Goal: Information Seeking & Learning: Learn about a topic

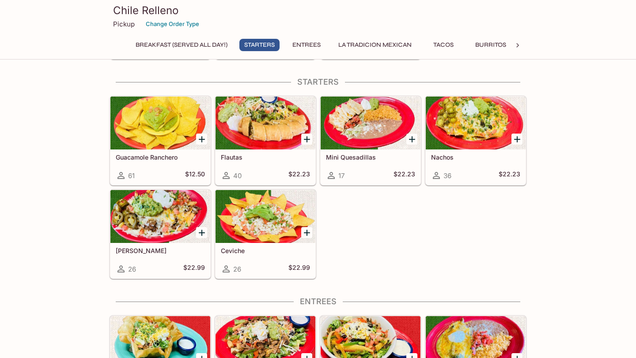
scroll to position [123, 0]
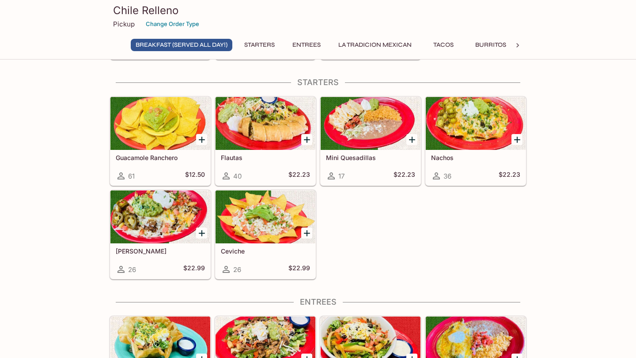
click at [156, 210] on div at bounding box center [160, 217] width 100 height 53
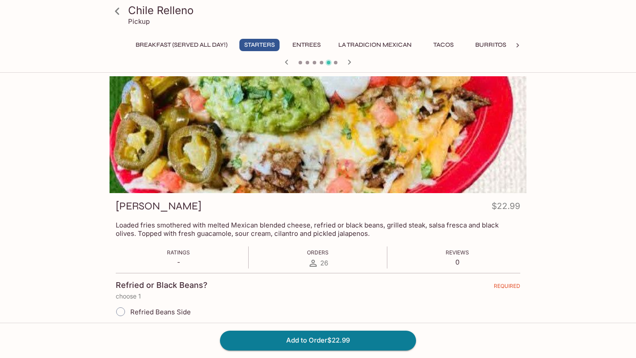
click at [122, 17] on icon at bounding box center [116, 11] width 15 height 15
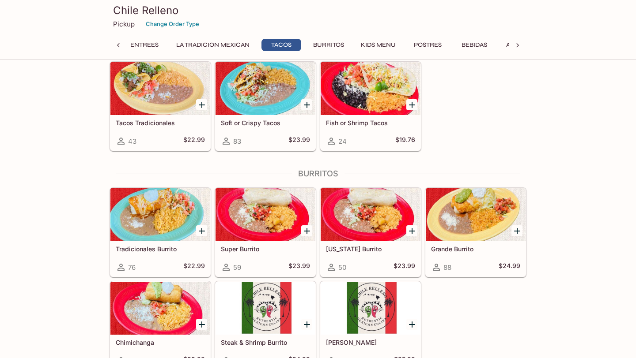
click at [463, 208] on div at bounding box center [475, 214] width 100 height 53
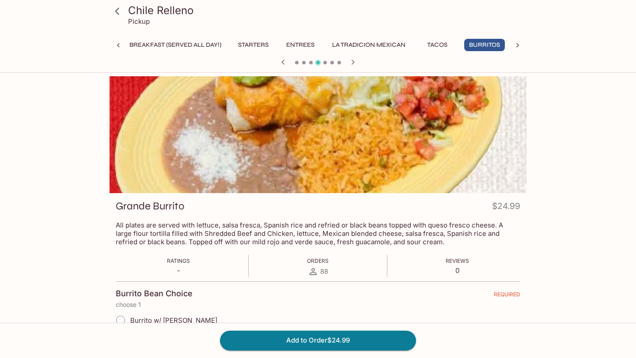
click at [117, 15] on icon at bounding box center [116, 11] width 15 height 15
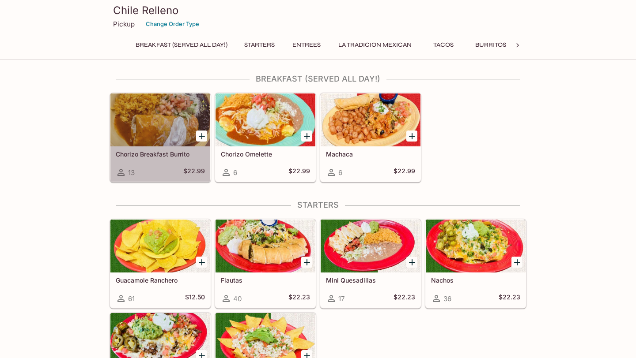
click at [163, 125] on div at bounding box center [160, 120] width 100 height 53
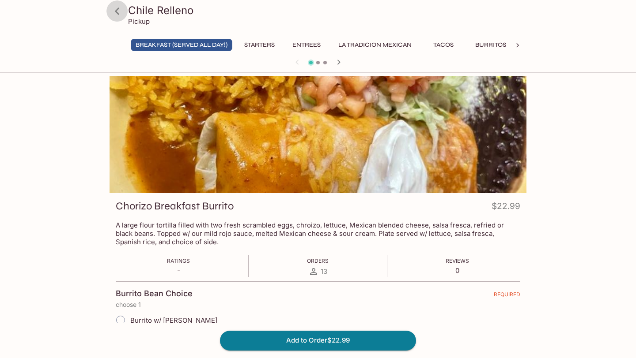
click at [123, 19] on link at bounding box center [117, 11] width 22 height 22
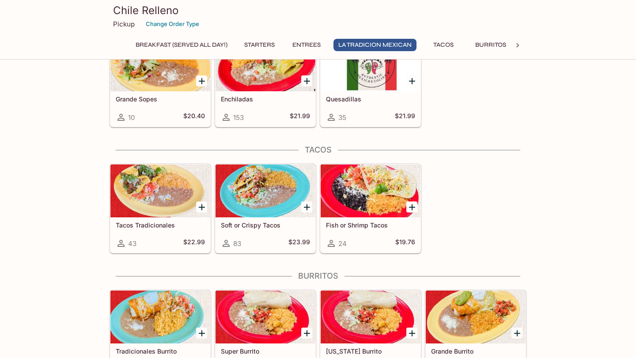
scroll to position [804, 0]
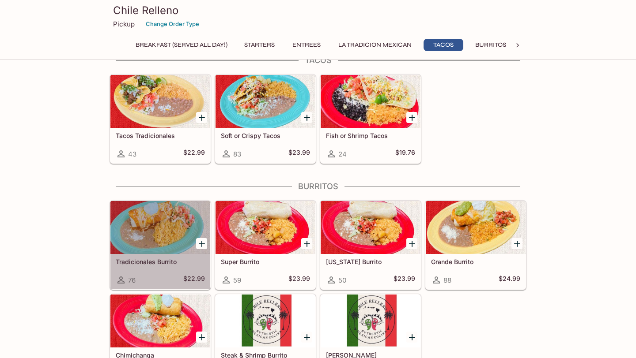
click at [163, 261] on h5 "Tradicionales Burrito" at bounding box center [160, 262] width 89 height 8
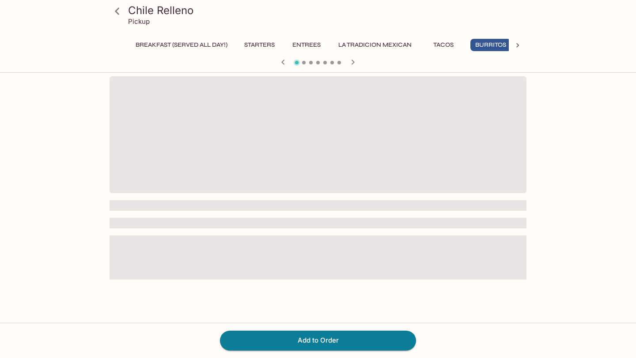
scroll to position [0, 6]
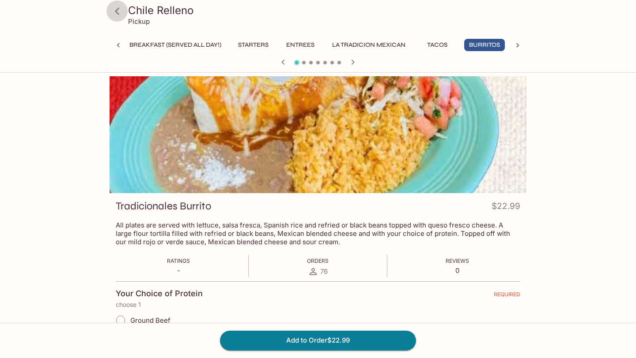
click at [126, 9] on link at bounding box center [117, 11] width 22 height 22
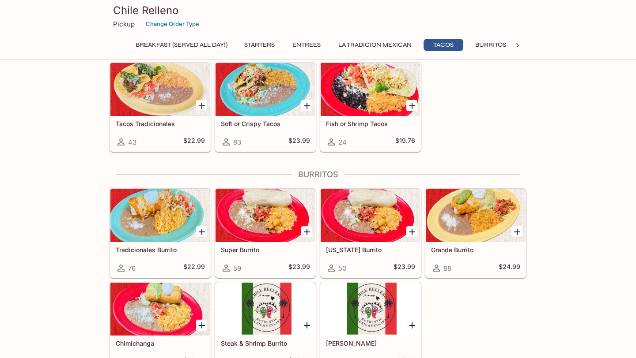
scroll to position [822, 0]
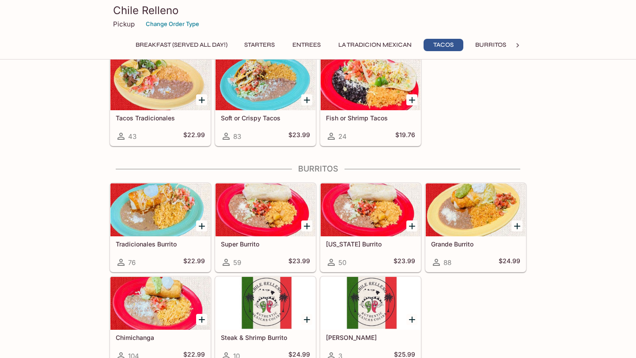
click at [234, 206] on div at bounding box center [265, 210] width 100 height 53
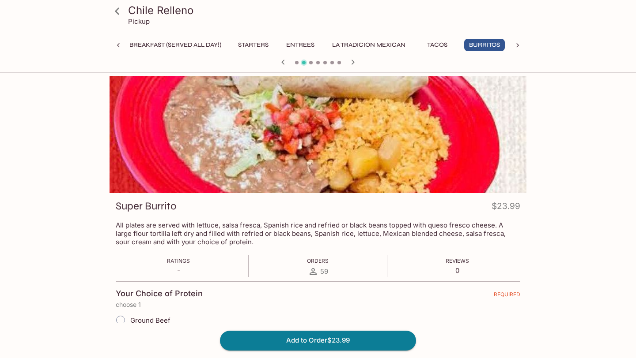
scroll to position [0, 6]
click at [354, 63] on icon "button" at bounding box center [352, 62] width 11 height 11
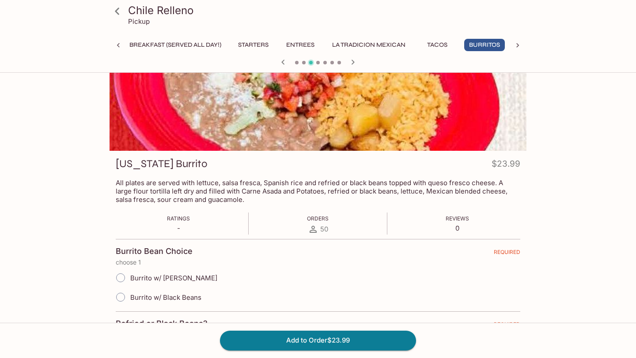
scroll to position [0, 0]
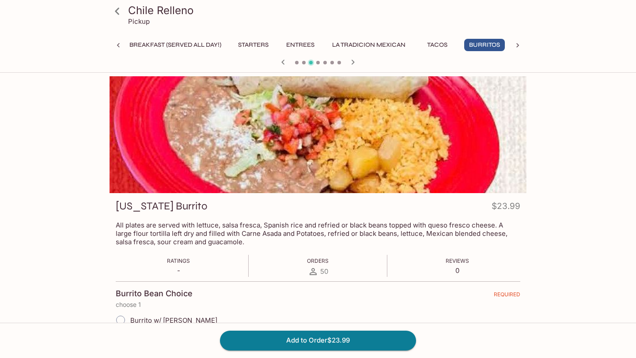
click at [122, 17] on icon at bounding box center [116, 11] width 15 height 15
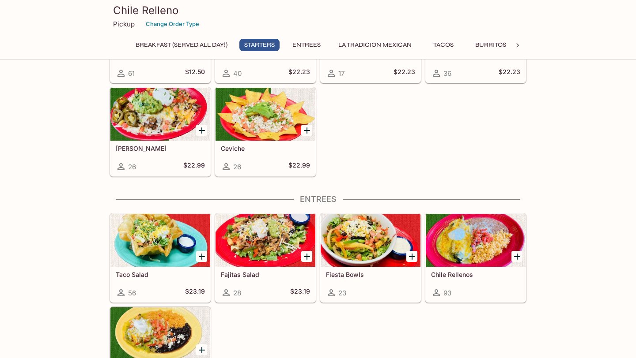
scroll to position [207, 0]
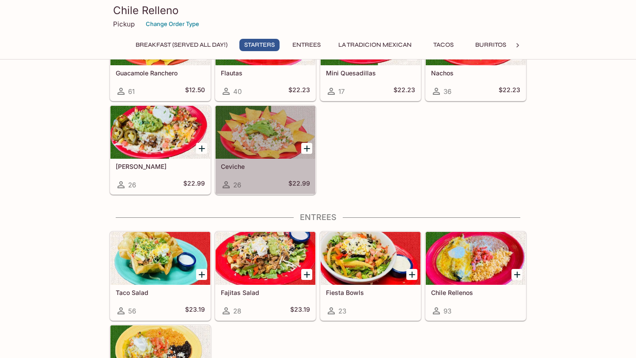
click at [250, 151] on div at bounding box center [265, 132] width 100 height 53
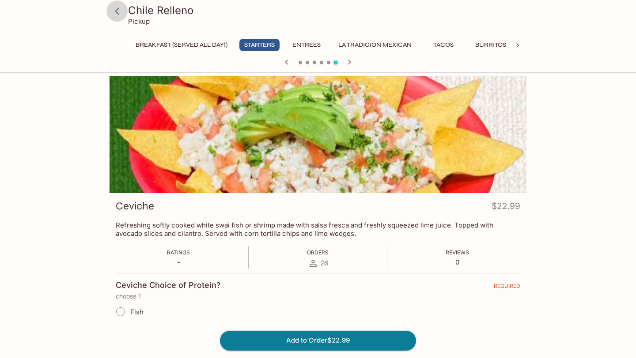
click at [120, 11] on icon at bounding box center [116, 11] width 15 height 15
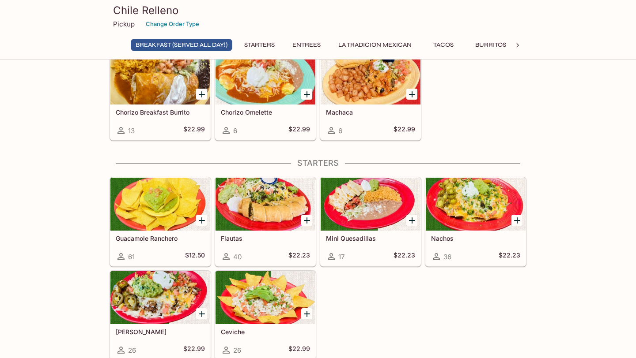
scroll to position [42, 0]
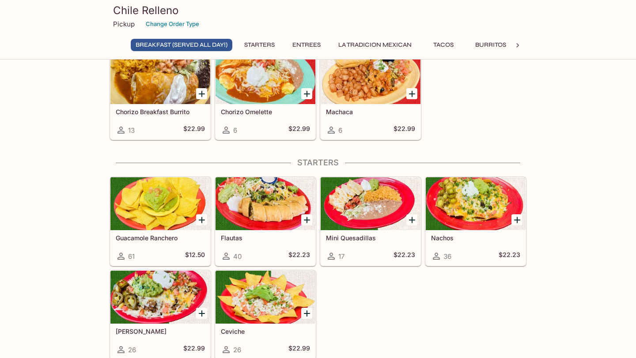
click at [275, 209] on div at bounding box center [265, 203] width 100 height 53
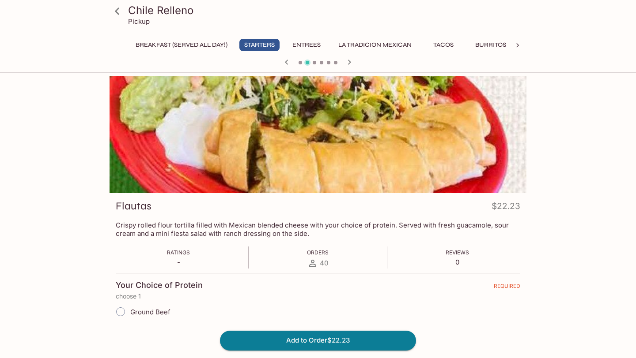
click at [117, 14] on icon at bounding box center [116, 11] width 15 height 15
